Goal: Task Accomplishment & Management: Use online tool/utility

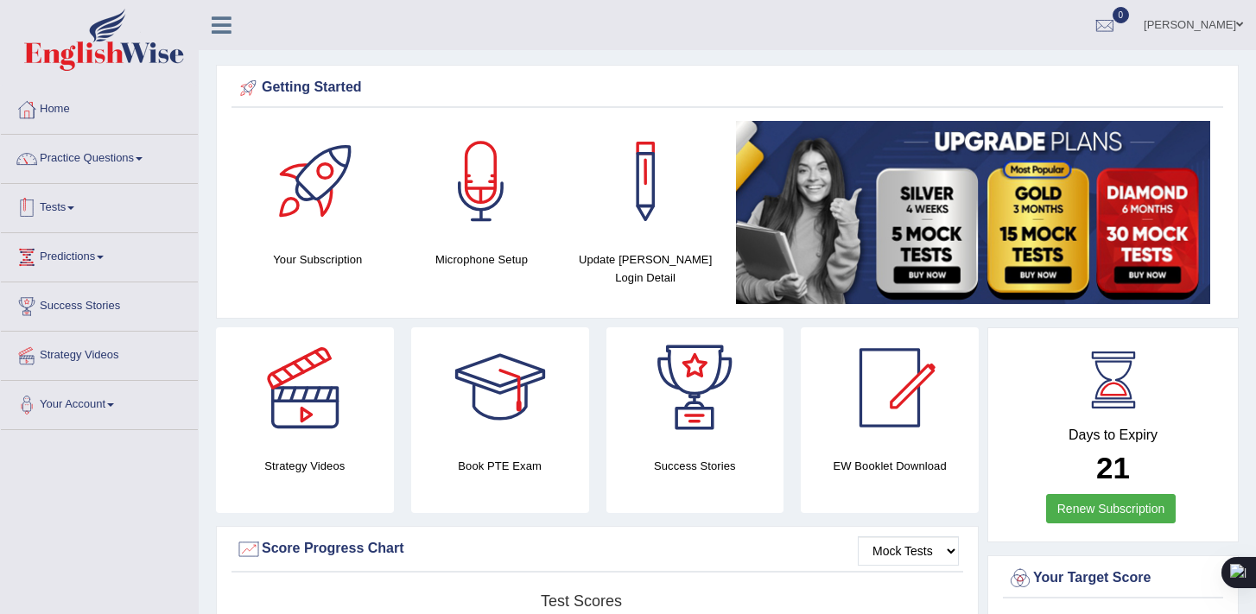
click at [84, 221] on link "Tests" at bounding box center [99, 205] width 197 height 43
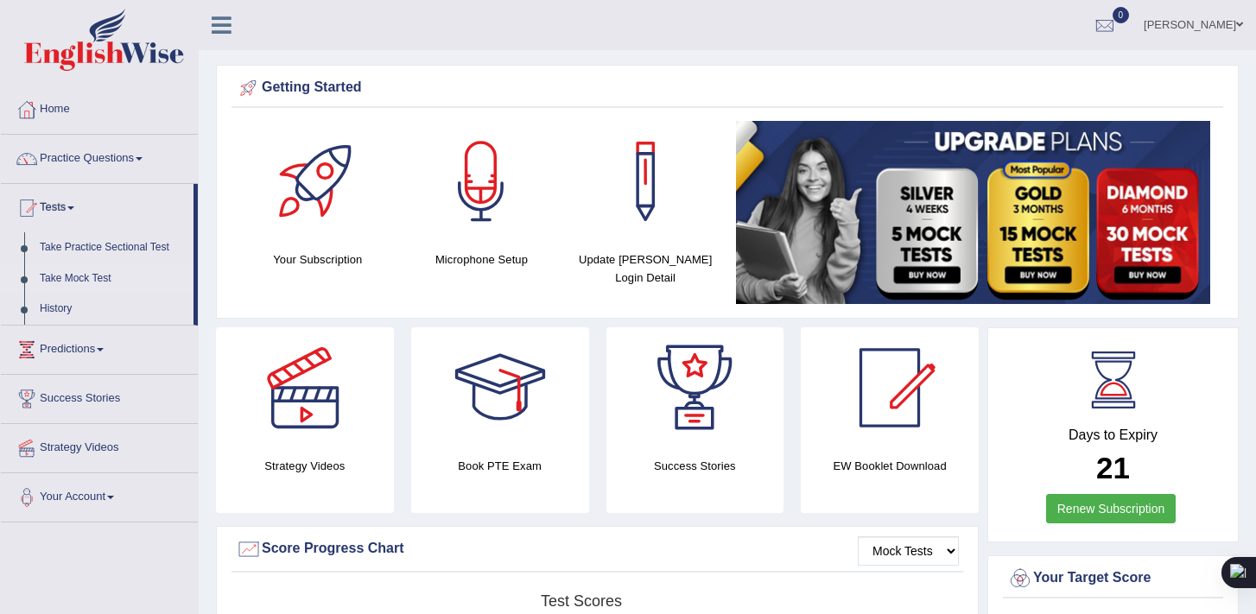
click at [92, 279] on link "Take Mock Test" at bounding box center [113, 278] width 162 height 31
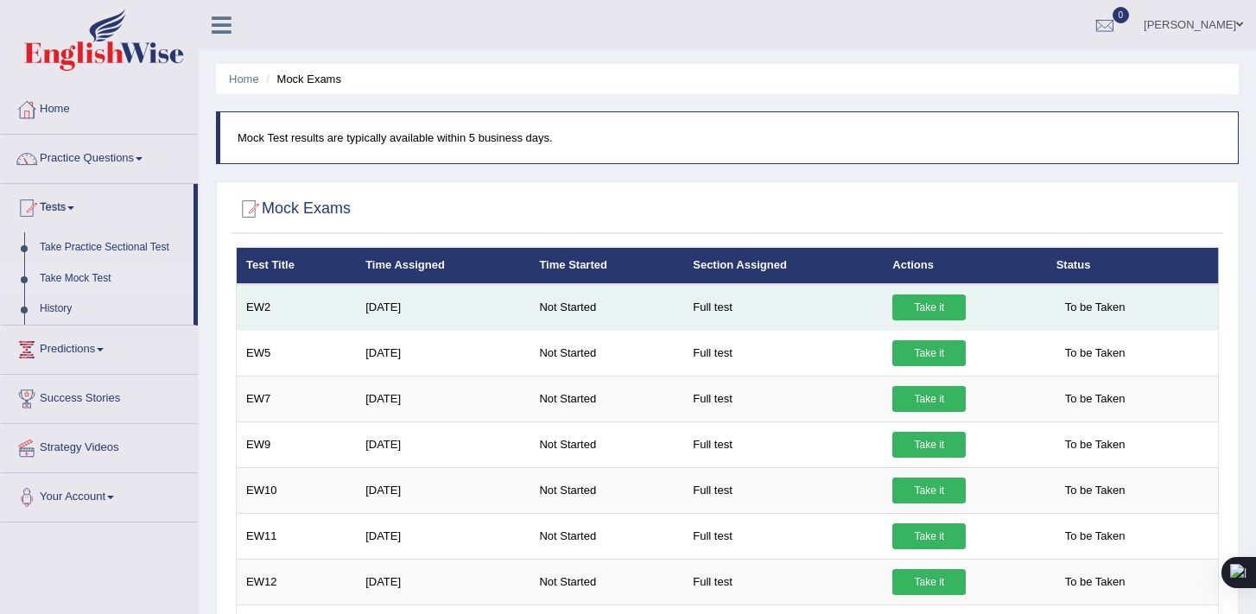
click at [942, 306] on link "Take it" at bounding box center [928, 308] width 73 height 26
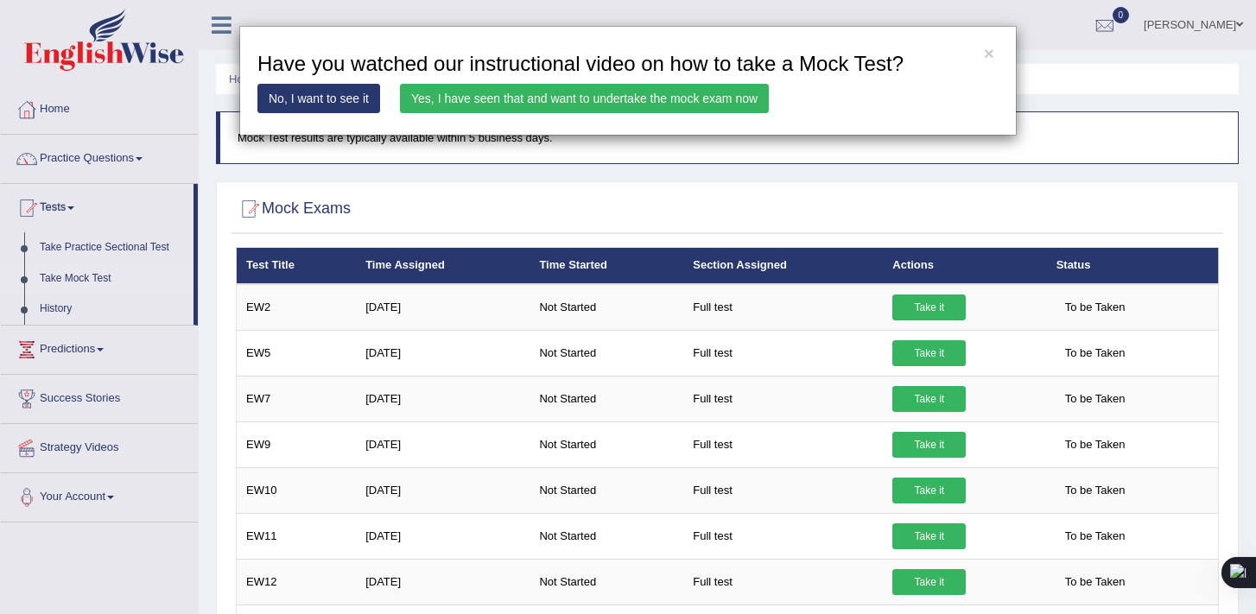
click at [514, 94] on link "Yes, I have seen that and want to undertake the mock exam now" at bounding box center [584, 98] width 369 height 29
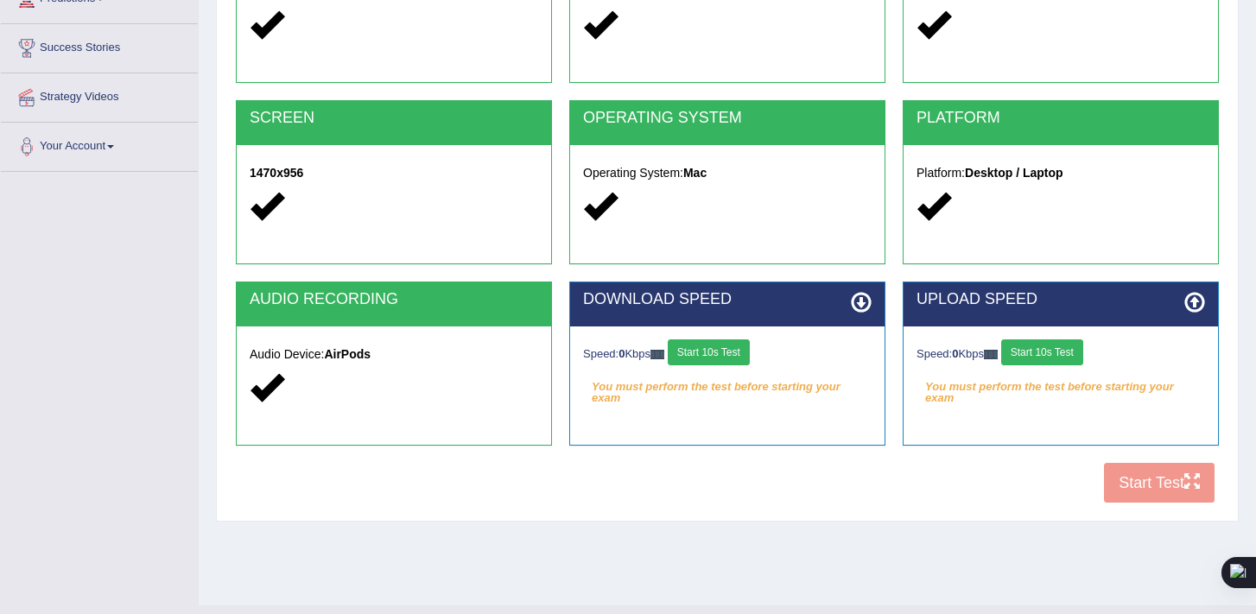
scroll to position [293, 0]
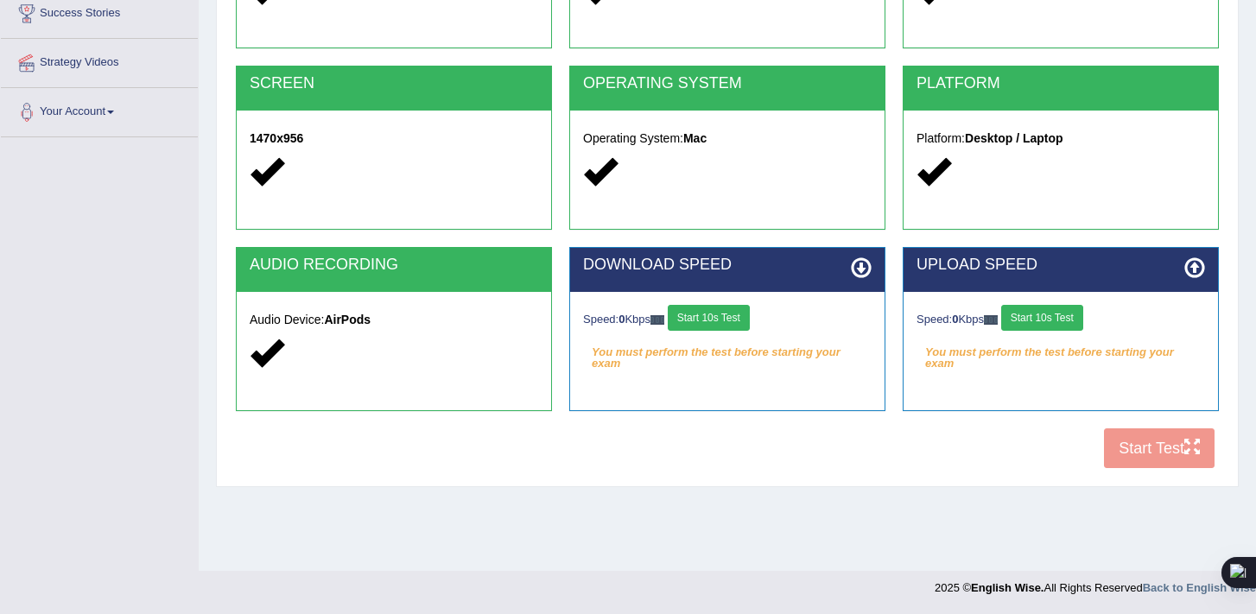
click at [715, 321] on button "Start 10s Test" at bounding box center [709, 318] width 82 height 26
click at [1038, 326] on button "Start 10s Test" at bounding box center [1042, 318] width 82 height 26
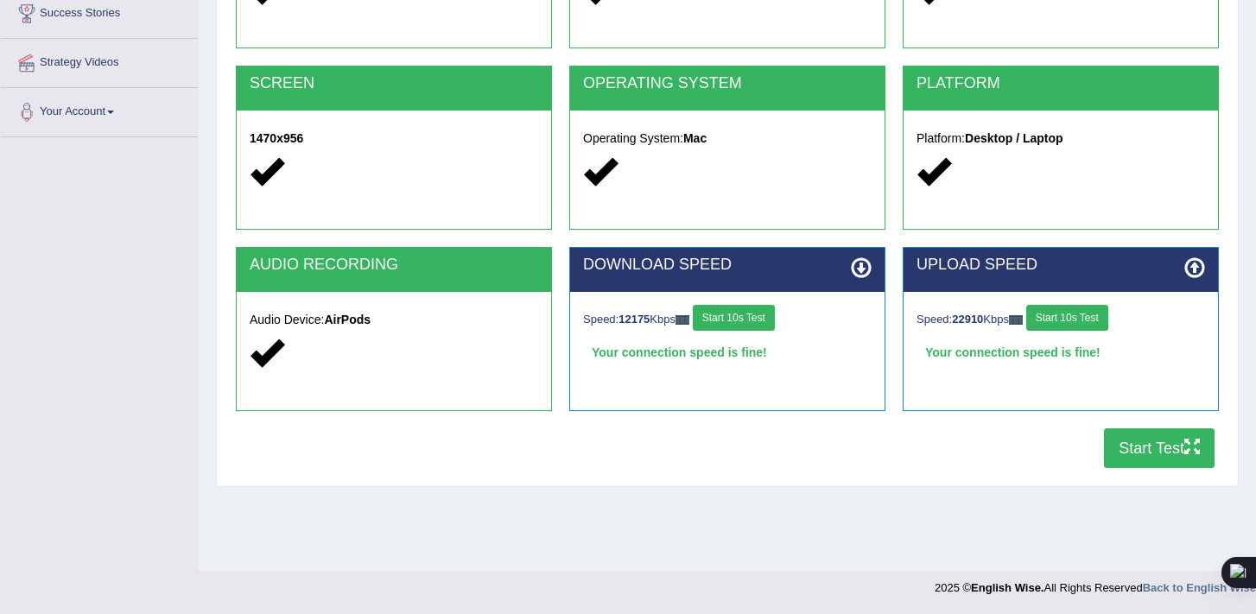
click at [1144, 449] on button "Start Test" at bounding box center [1159, 448] width 111 height 40
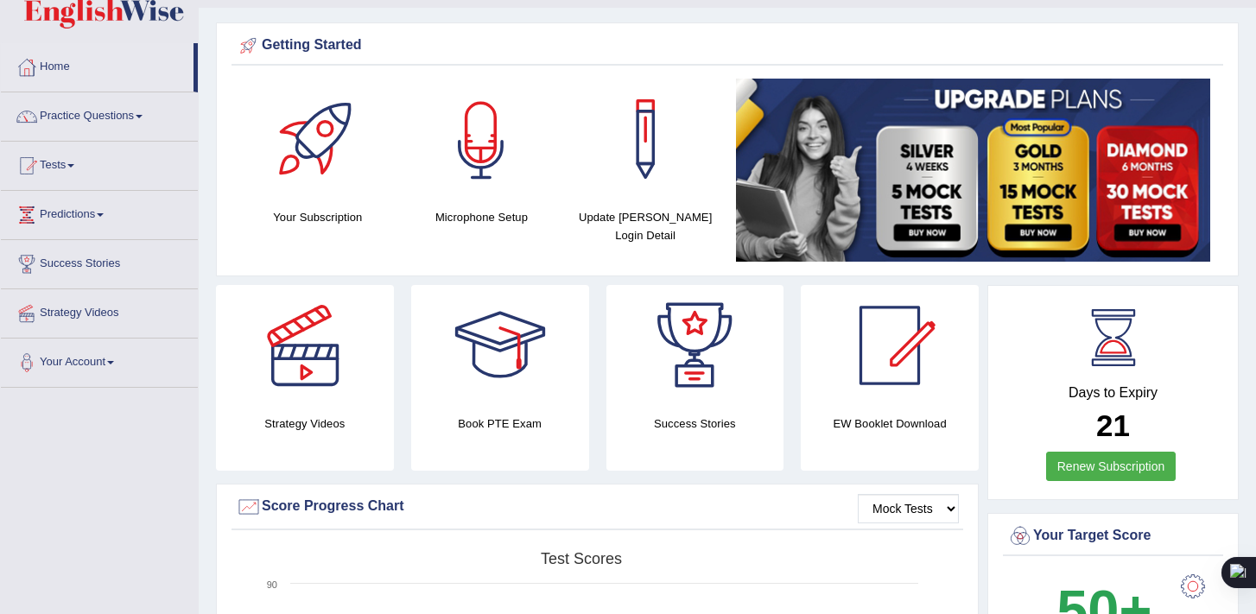
scroll to position [41, 0]
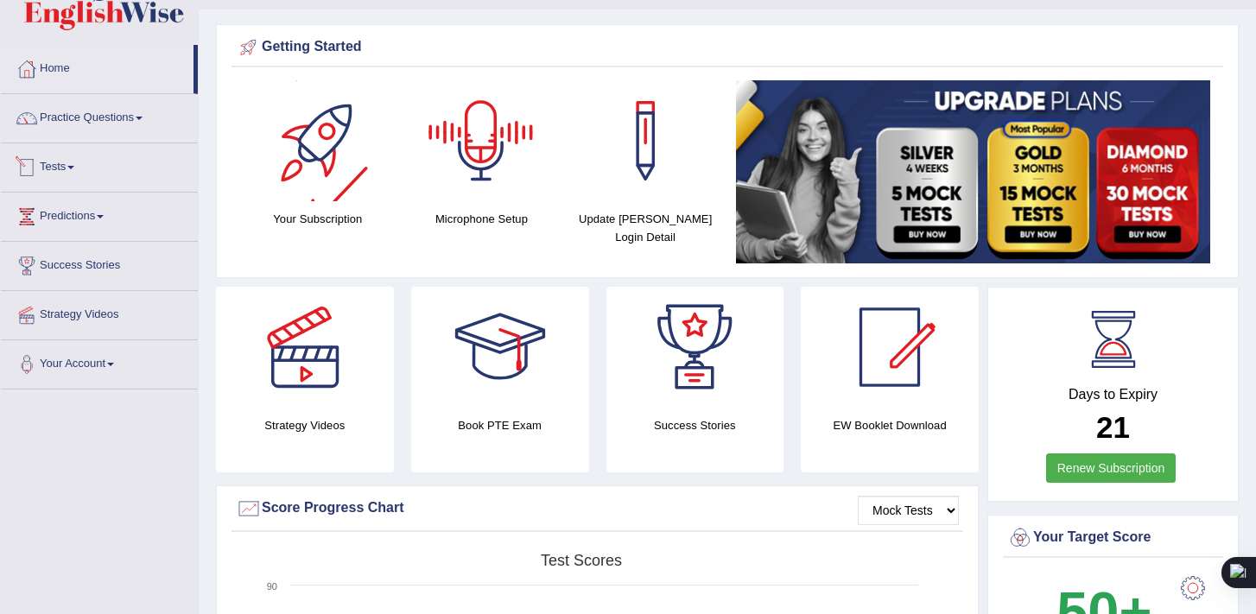
click at [69, 162] on link "Tests" at bounding box center [99, 164] width 197 height 43
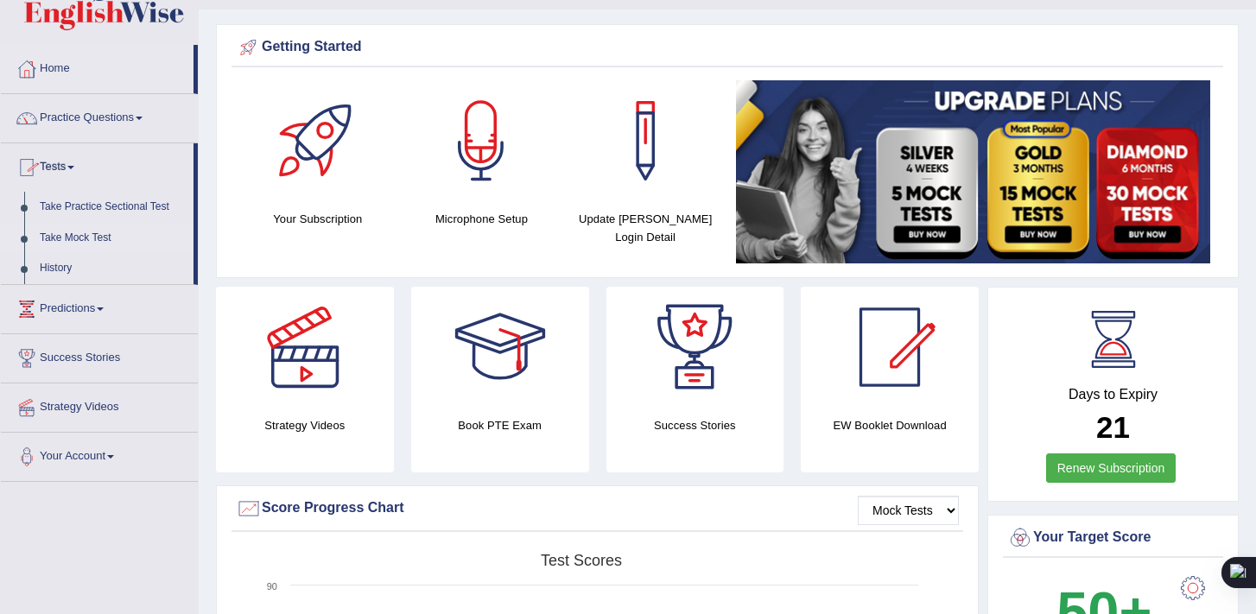
click at [92, 232] on link "Take Mock Test" at bounding box center [113, 238] width 162 height 31
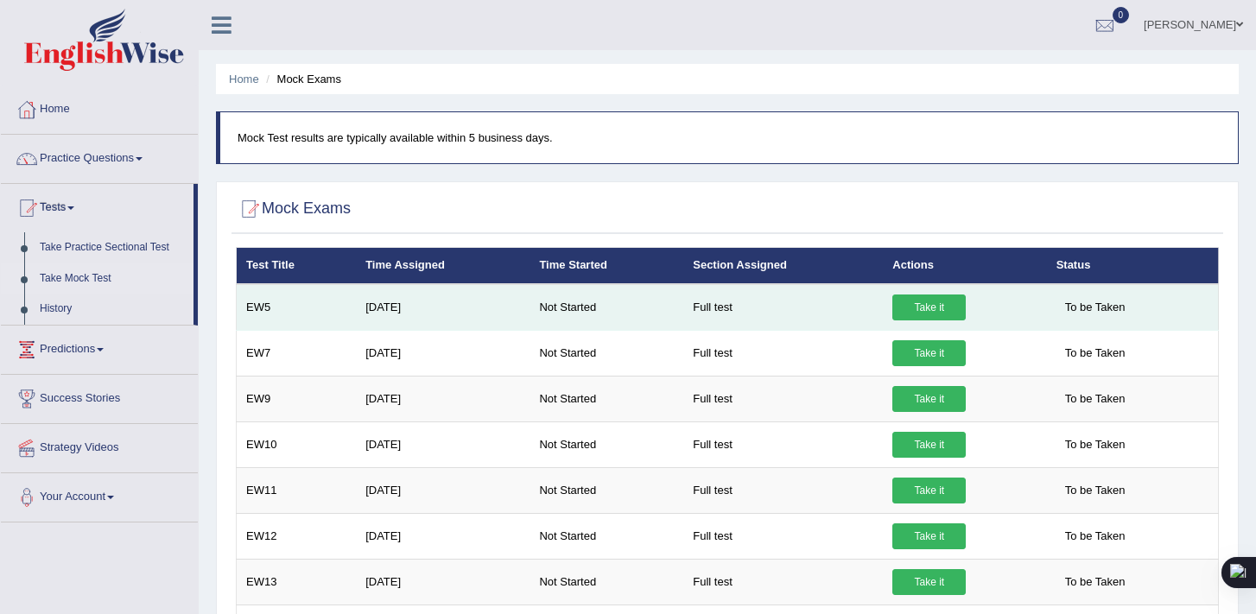
click at [940, 311] on link "Take it" at bounding box center [928, 308] width 73 height 26
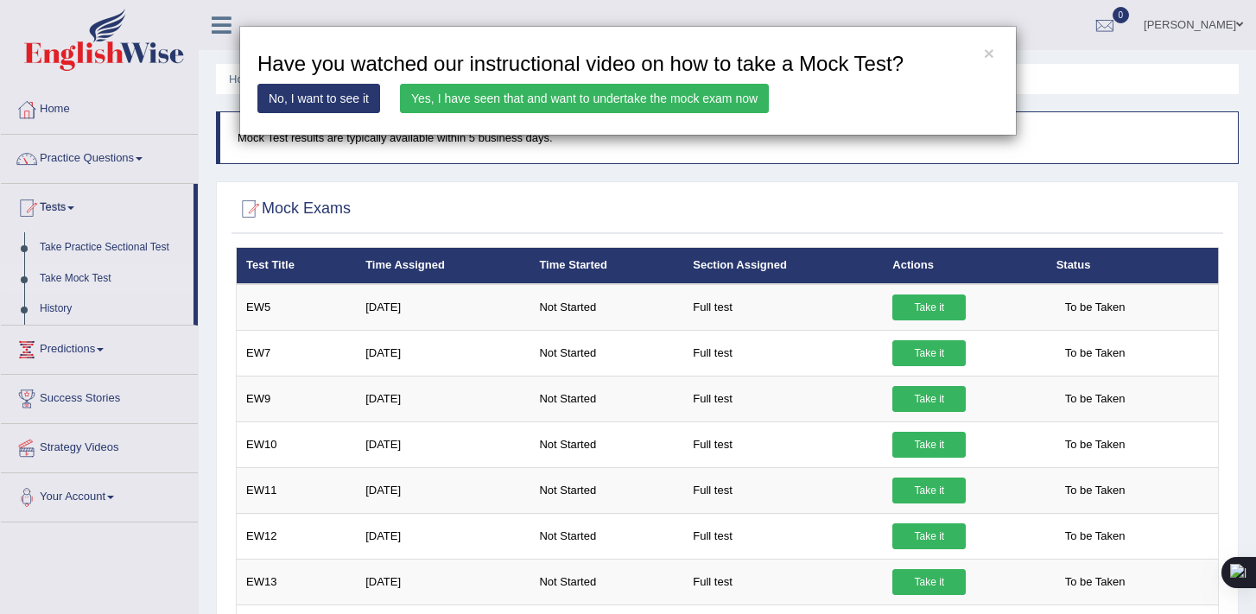
click at [678, 105] on link "Yes, I have seen that and want to undertake the mock exam now" at bounding box center [584, 98] width 369 height 29
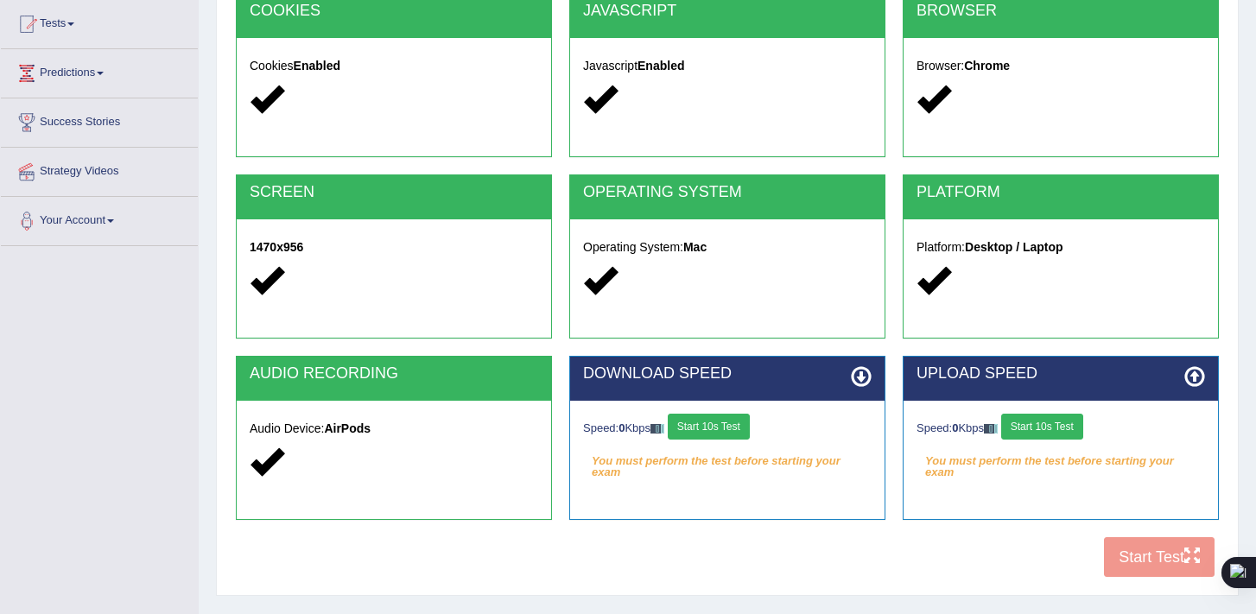
scroll to position [293, 0]
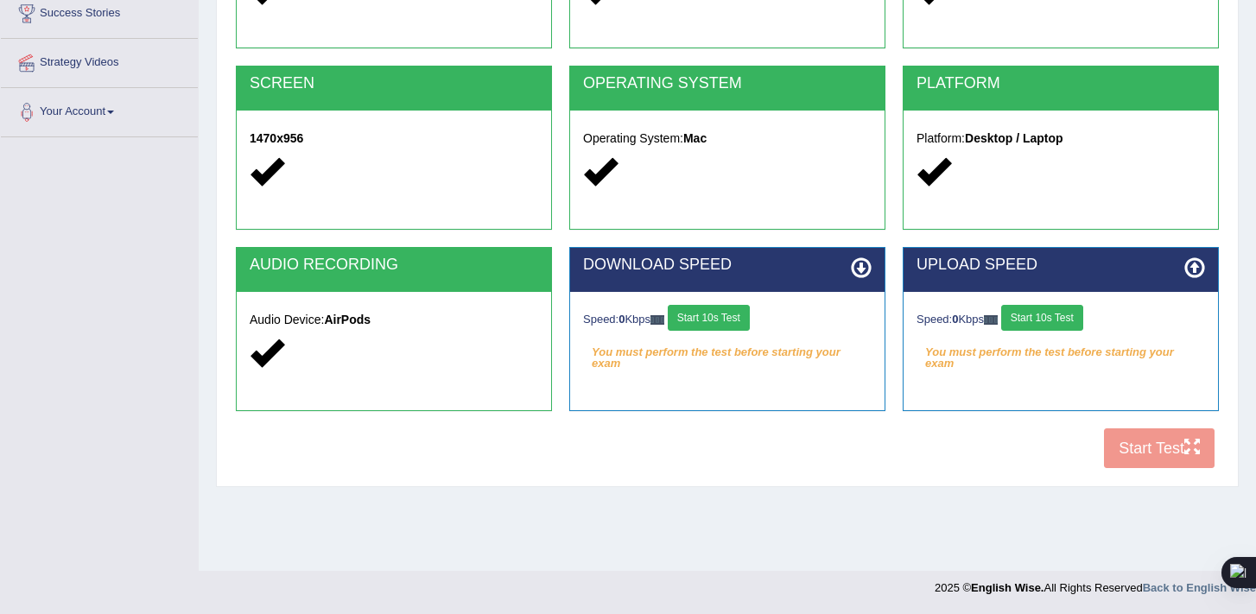
click at [1055, 313] on button "Start 10s Test" at bounding box center [1042, 318] width 82 height 26
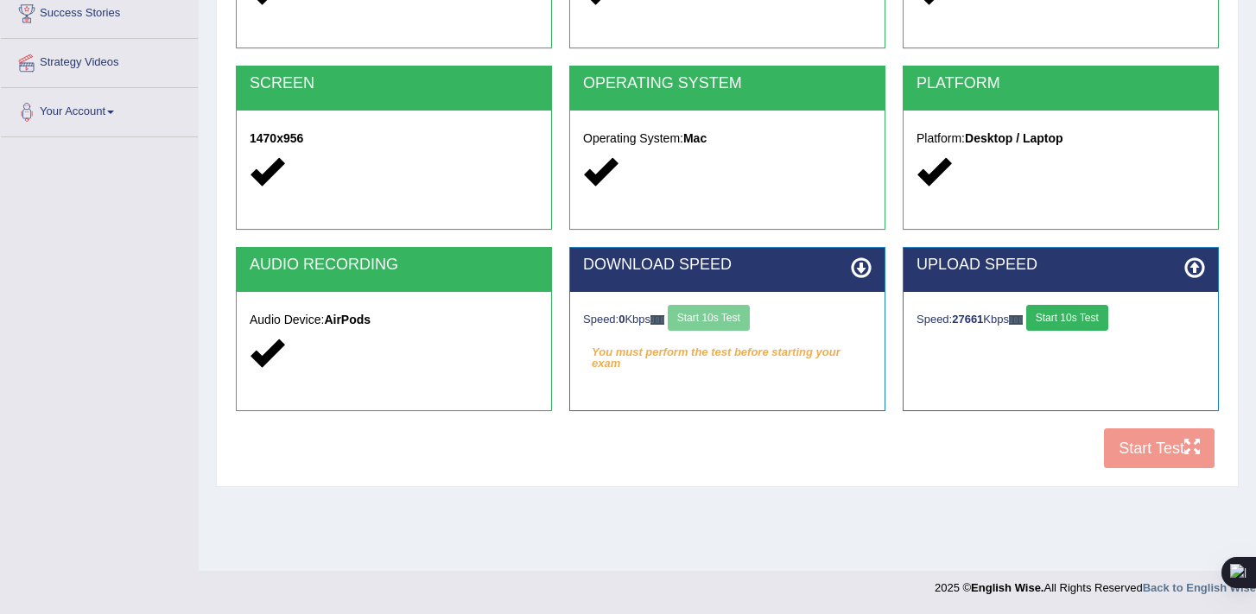
click at [702, 313] on div "Speed: 0 Kbps Start 10s Test" at bounding box center [727, 320] width 289 height 30
click at [731, 329] on button "Start 10s Test" at bounding box center [709, 318] width 82 height 26
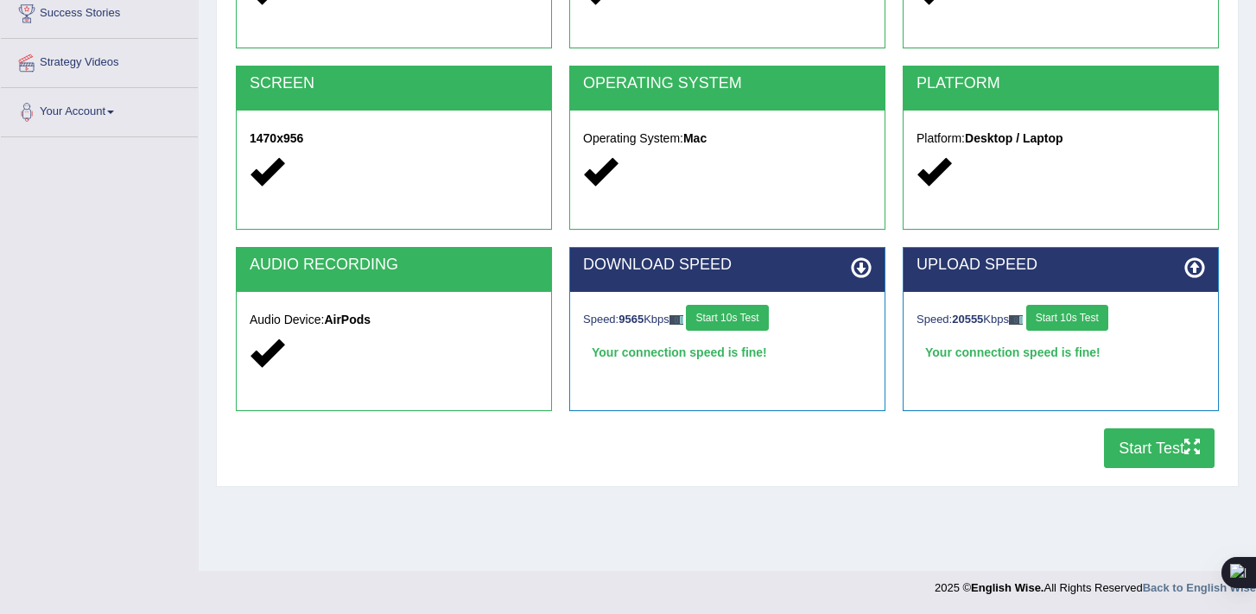
click at [1088, 321] on button "Start 10s Test" at bounding box center [1067, 318] width 82 height 26
click at [1150, 458] on button "Start Test" at bounding box center [1159, 448] width 111 height 40
click at [1152, 457] on button "Start Test" at bounding box center [1159, 448] width 111 height 40
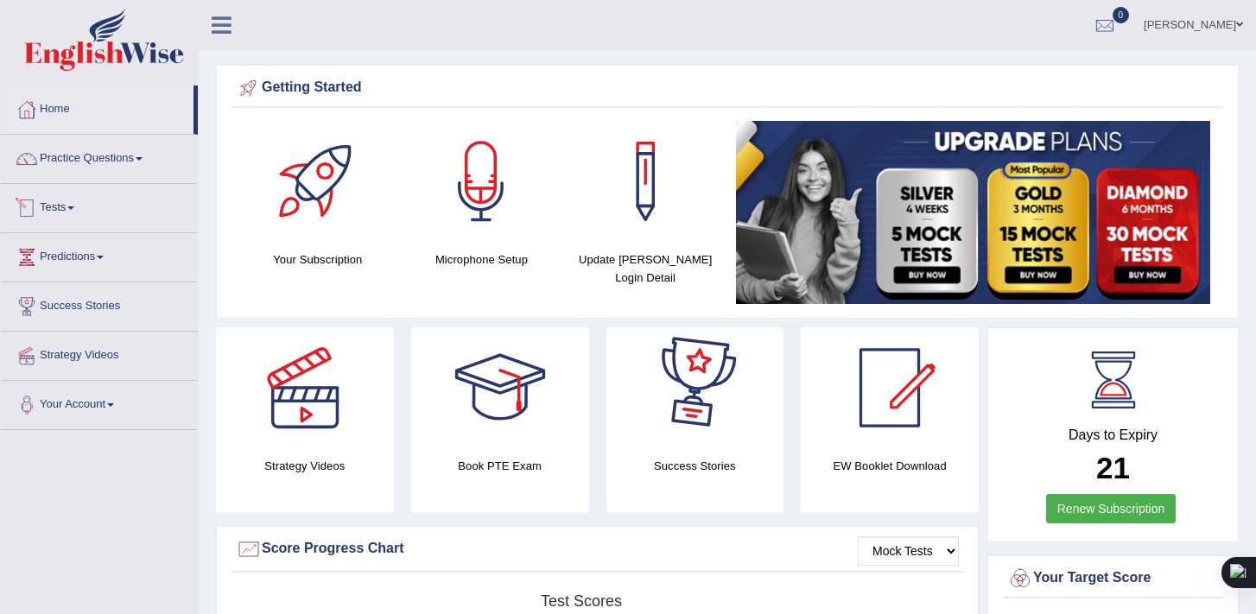
click at [81, 215] on link "Tests" at bounding box center [99, 205] width 197 height 43
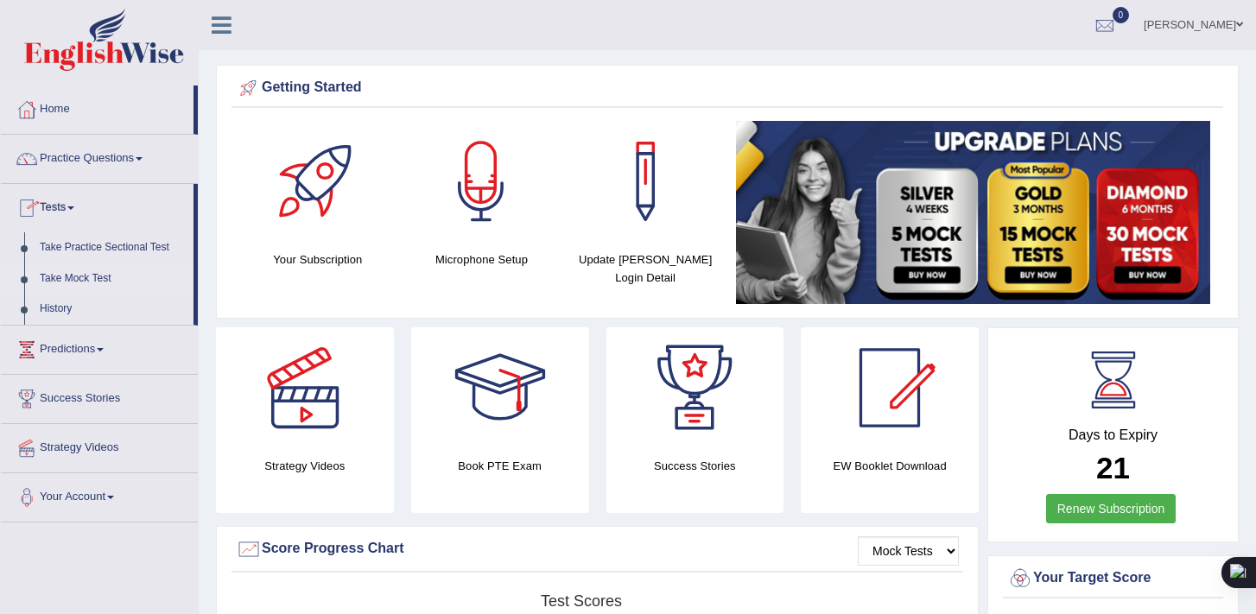
click at [69, 275] on link "Take Mock Test" at bounding box center [113, 278] width 162 height 31
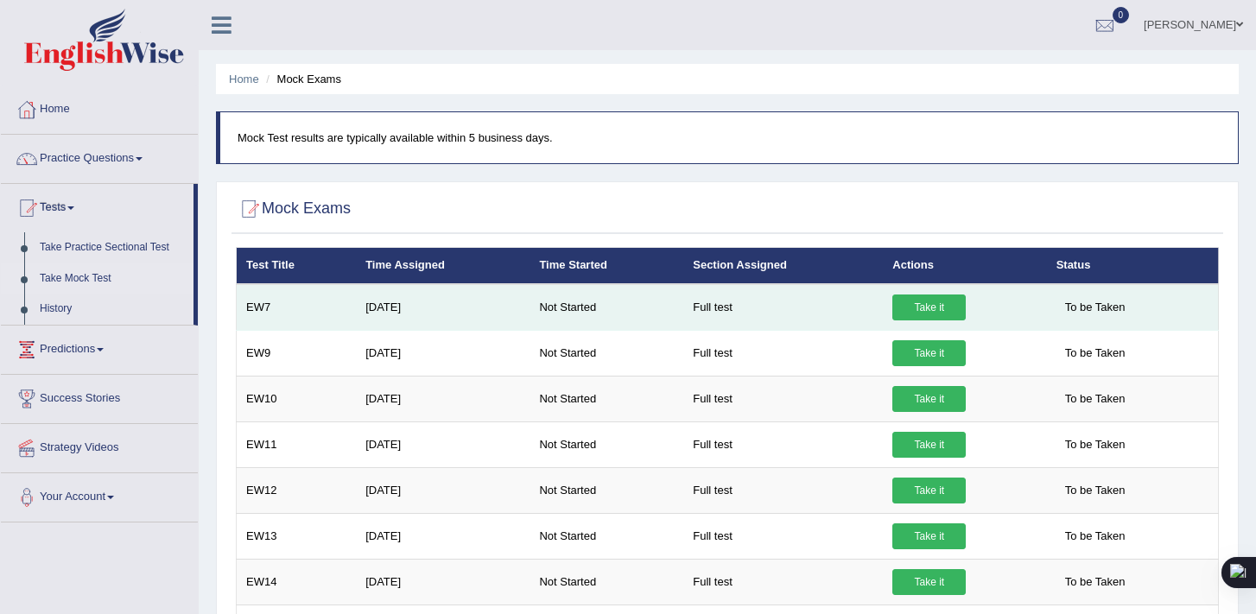
click at [925, 314] on link "Take it" at bounding box center [928, 308] width 73 height 26
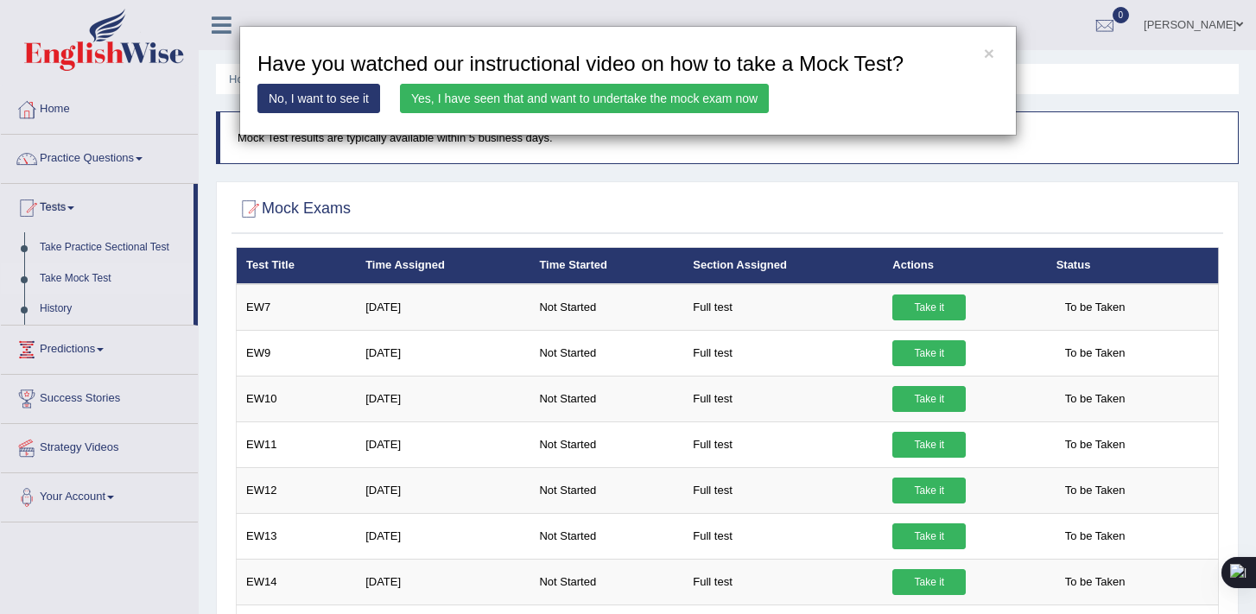
click at [599, 100] on link "Yes, I have seen that and want to undertake the mock exam now" at bounding box center [584, 98] width 369 height 29
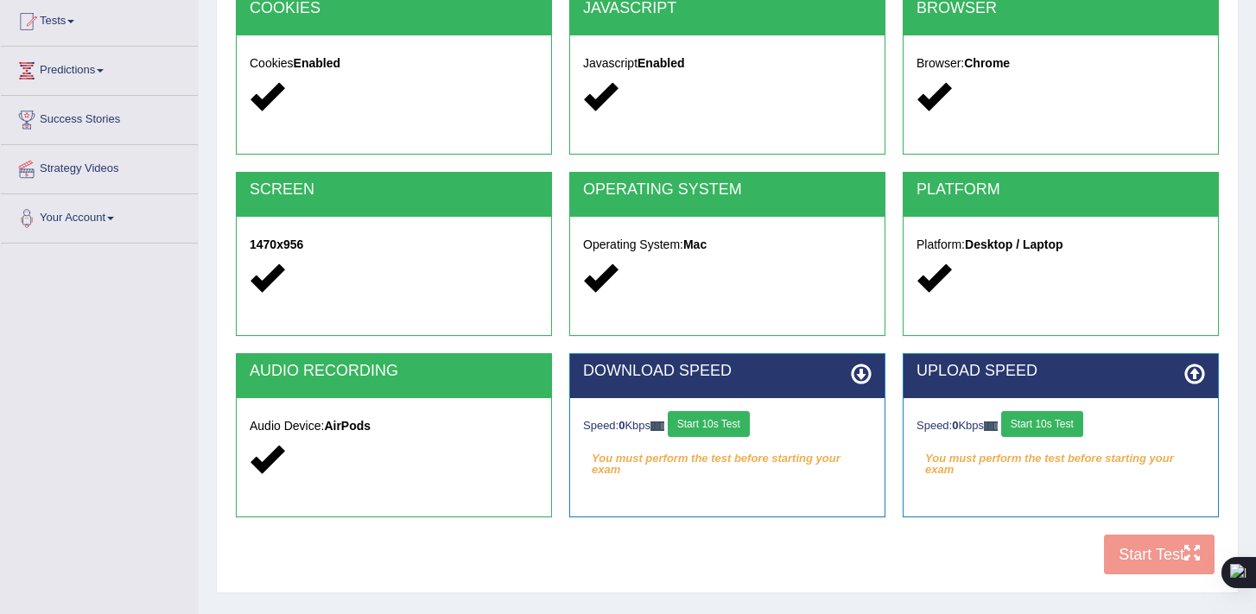
scroll to position [293, 0]
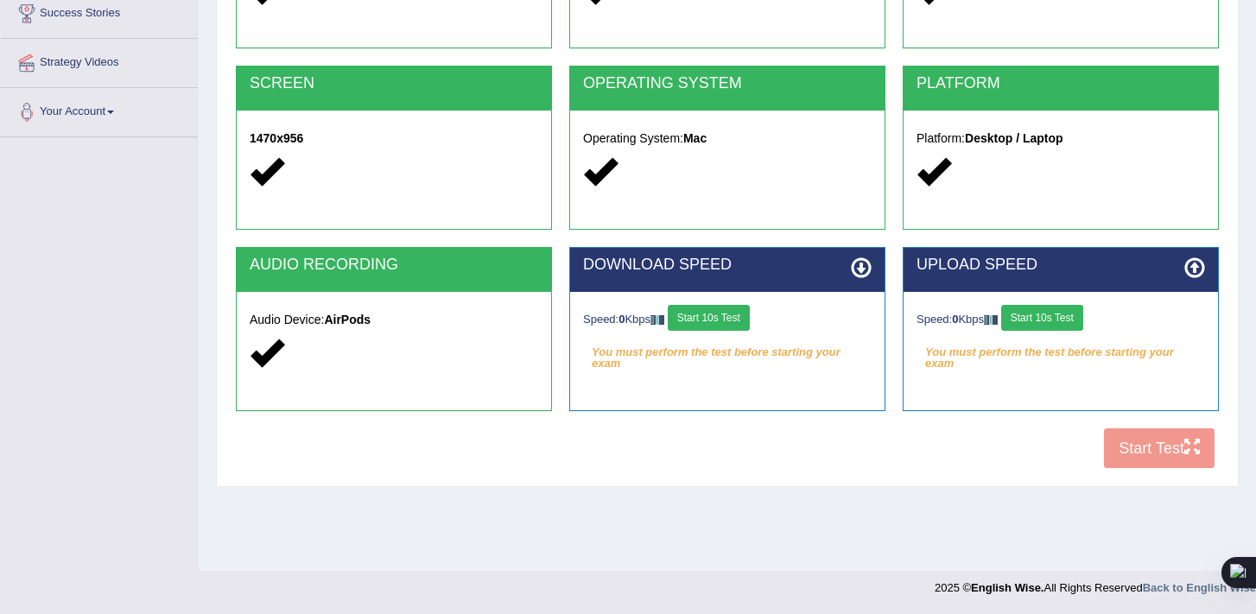
click at [712, 319] on button "Start 10s Test" at bounding box center [709, 318] width 82 height 26
click at [1043, 310] on button "Start 10s Test" at bounding box center [1042, 318] width 82 height 26
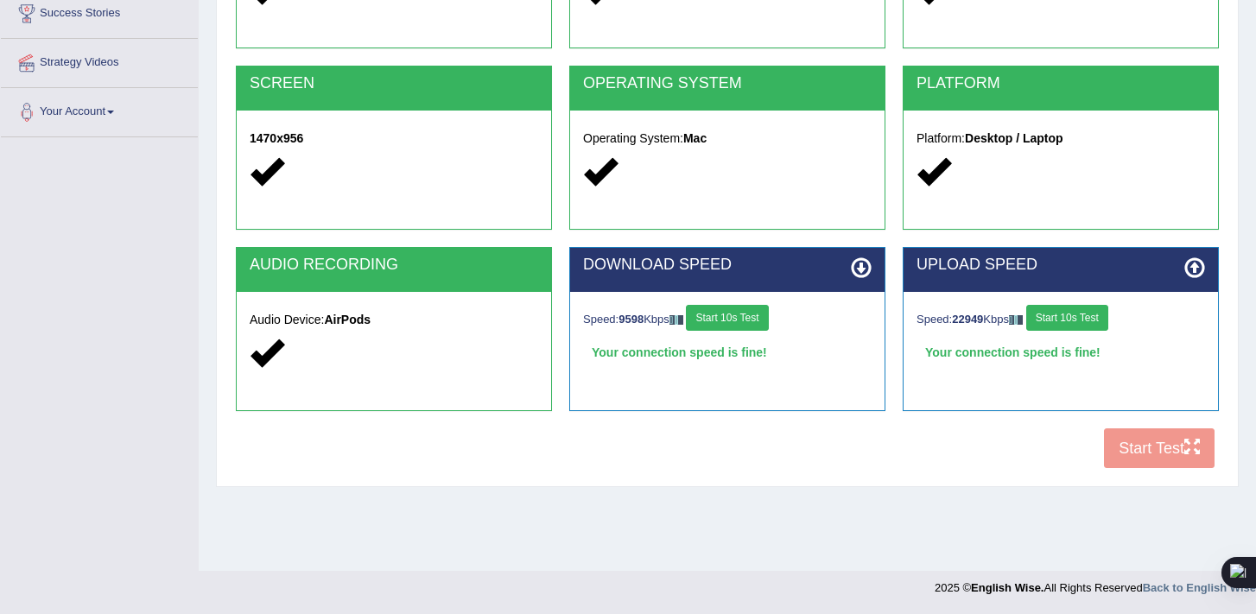
click at [1148, 453] on div "COOKIES Cookies Enabled JAVASCRIPT Javascript Enabled BROWSER Browser: Chrome S…" at bounding box center [727, 180] width 992 height 593
click at [1148, 452] on button "Start Test" at bounding box center [1159, 448] width 111 height 40
